Goal: Information Seeking & Learning: Learn about a topic

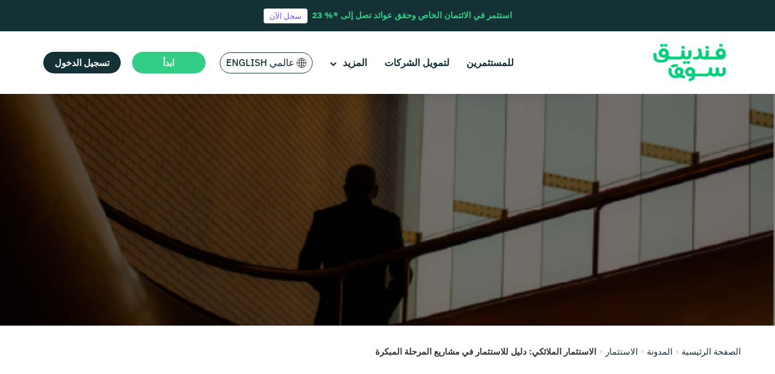
click at [719, 351] on link "الصفحة الرئيسية" at bounding box center [710, 351] width 59 height 11
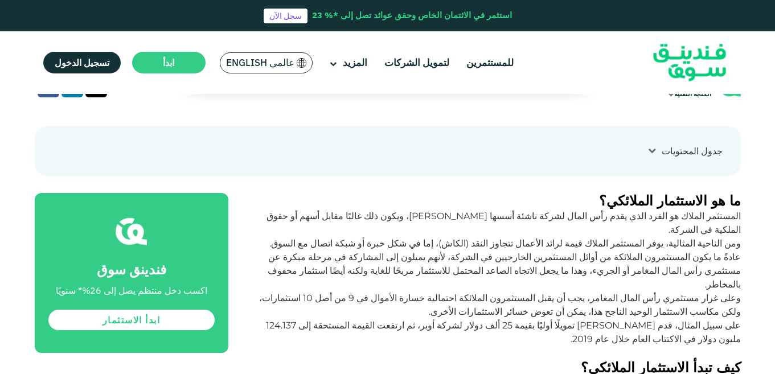
scroll to position [389, 0]
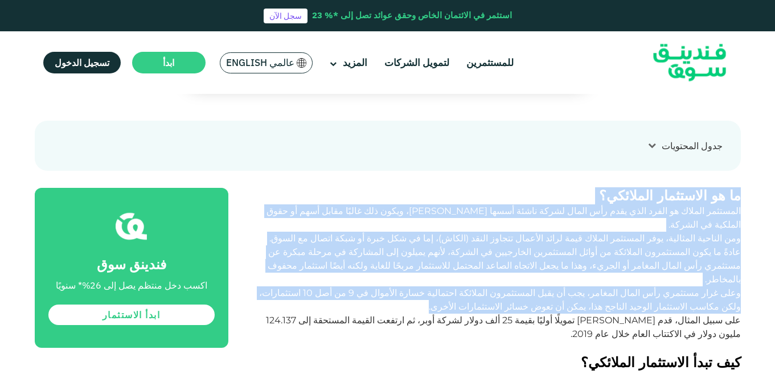
drag, startPoint x: 739, startPoint y: 159, endPoint x: 574, endPoint y: 244, distance: 186.1
copy div "lo ip dolorsita consecte؟ adipisci elitse do eiusm temp inci utl etdol magna al…"
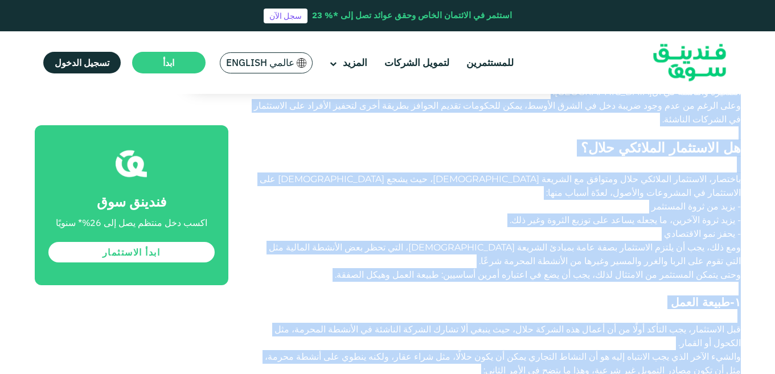
scroll to position [1109, 0]
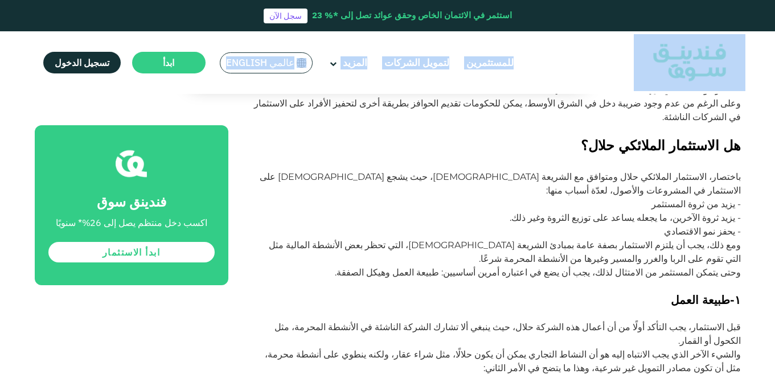
drag, startPoint x: 741, startPoint y: 96, endPoint x: 704, endPoint y: 78, distance: 40.7
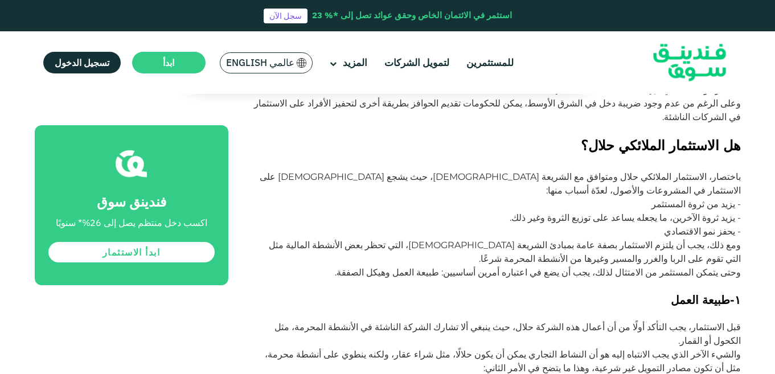
click at [720, 293] on h3 "١-طبيعة العمل" at bounding box center [497, 306] width 487 height 27
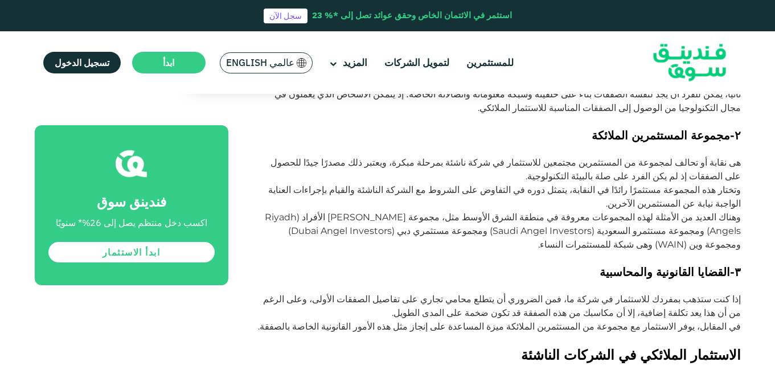
scroll to position [746, 0]
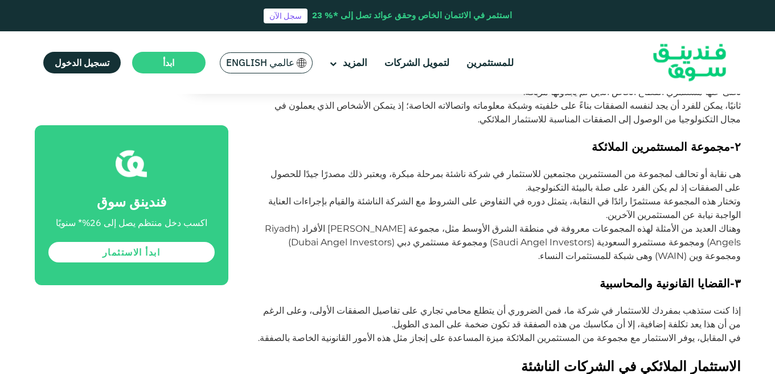
click at [363, 331] on p "في المقابل، يوفر الاستثمار مع مجموعة من المستثمرين الملائكة ميزة المساعدة على إ…" at bounding box center [497, 344] width 487 height 27
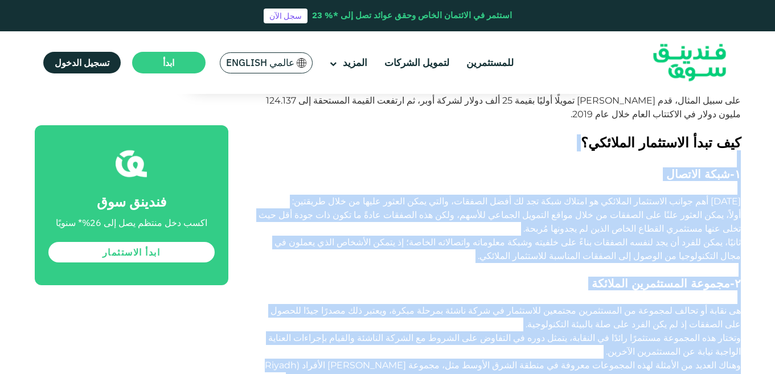
scroll to position [586, 0]
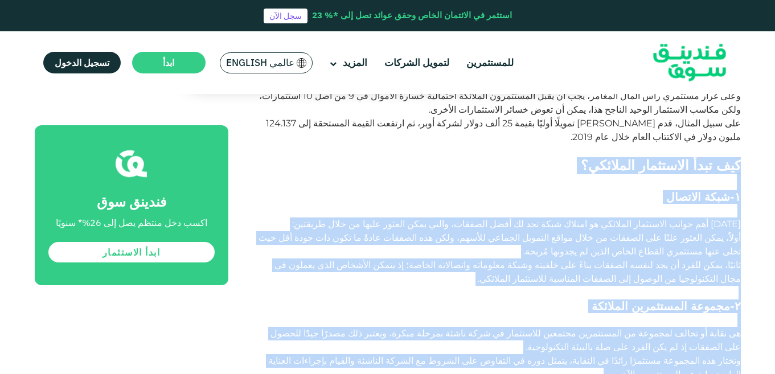
drag, startPoint x: 365, startPoint y: 249, endPoint x: 740, endPoint y: 97, distance: 404.7
copy div "lor ipsu dolorsita consecte؟ 1-adip elitsed doe tem incid utlaboree dolorema al…"
click at [616, 299] on h3 "٢-مجموعة المستثمرين الملائكة" at bounding box center [497, 312] width 487 height 27
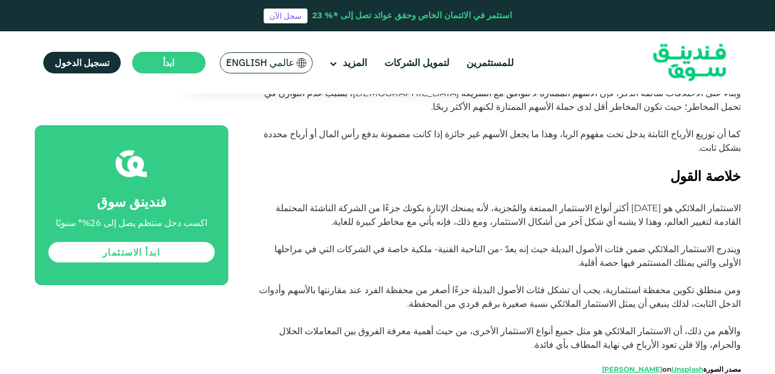
scroll to position [2198, 0]
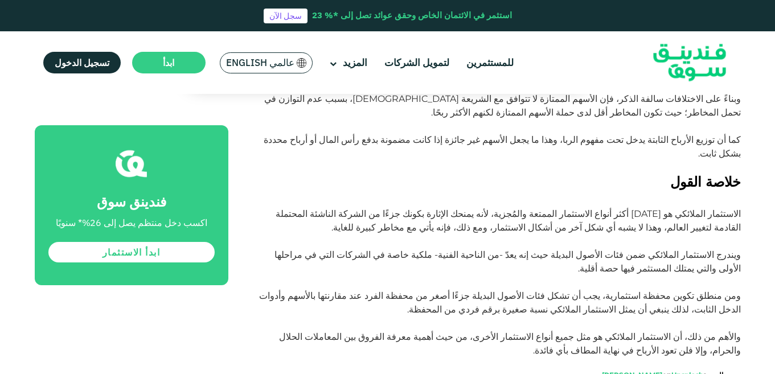
drag, startPoint x: 655, startPoint y: 159, endPoint x: 541, endPoint y: 155, distance: 114.5
drag, startPoint x: 743, startPoint y: 159, endPoint x: 602, endPoint y: 161, distance: 141.2
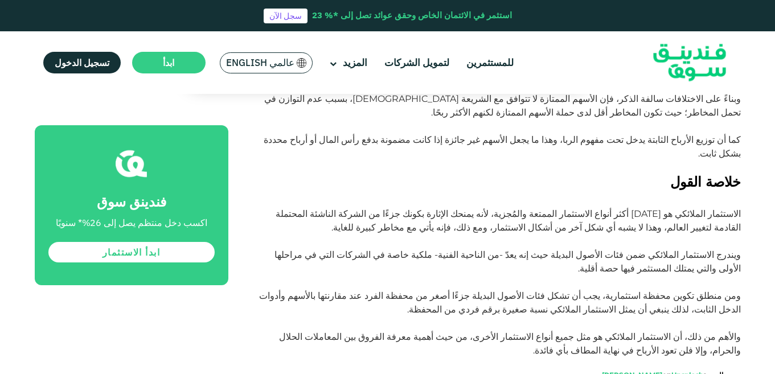
copy link "قرار مجمع الفقه [DEMOGRAPHIC_DATA] الدولي رقم 63 (1/7)"
